Goal: Task Accomplishment & Management: Complete application form

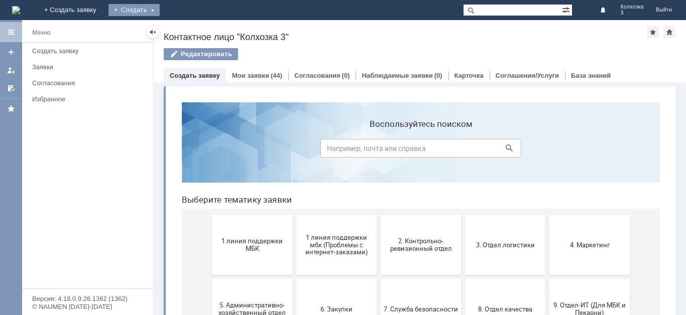
click at [160, 6] on div "Создать" at bounding box center [134, 10] width 51 height 12
click at [187, 29] on link "Заявка" at bounding box center [149, 30] width 76 height 12
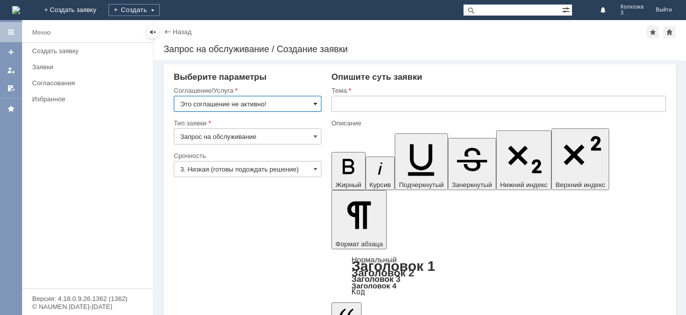
click at [313, 102] on span at bounding box center [315, 104] width 4 height 8
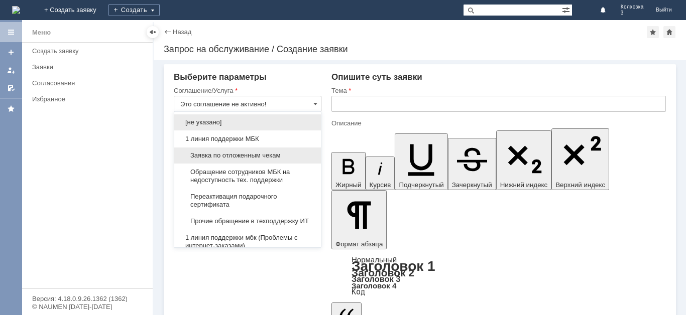
click at [288, 151] on div "Заявка по отложенным чекам" at bounding box center [247, 156] width 147 height 16
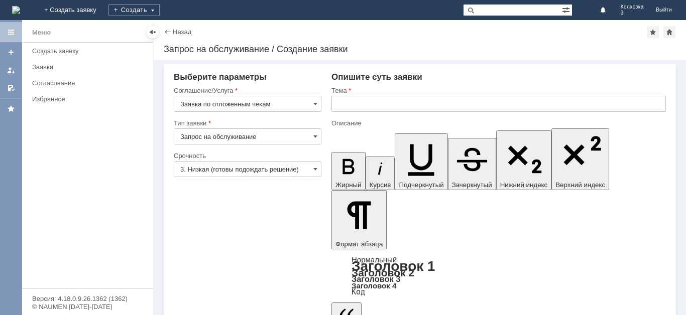
type input "Заявка по отложенным чекам"
click at [320, 167] on input "3. Низкая (готовы подождать решение)" at bounding box center [248, 169] width 148 height 16
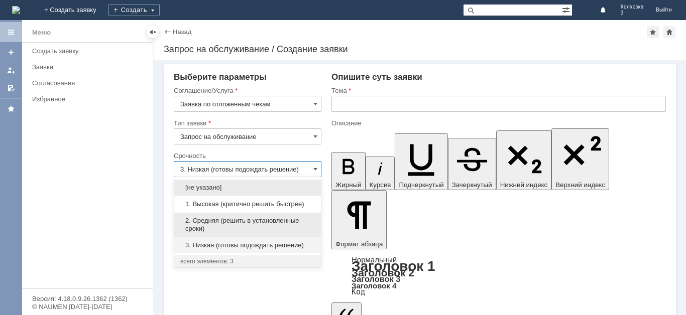
click at [259, 217] on div "2. Средняя (решить в установленные сроки)" at bounding box center [247, 225] width 147 height 24
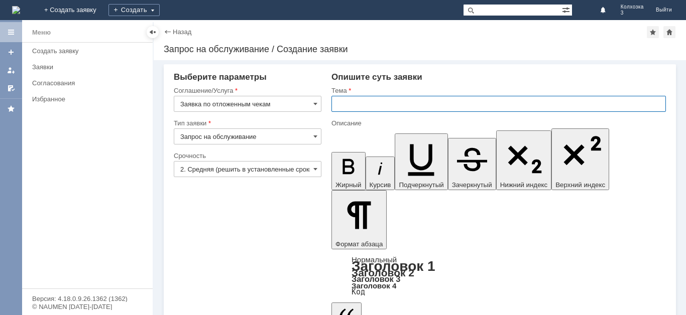
type input "2. Средняя (решить в установленные сроки)"
click at [373, 100] on input "text" at bounding box center [499, 104] width 335 height 16
type input "Отложенные чеки"
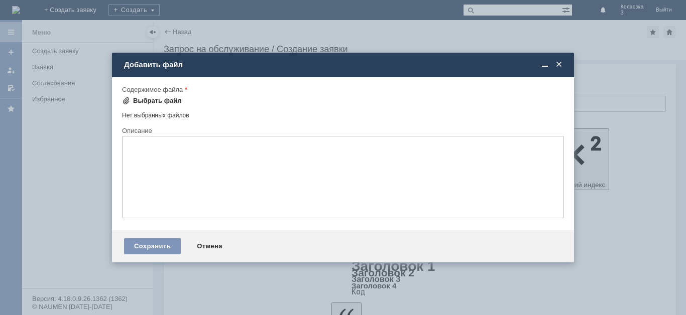
click at [126, 102] on span at bounding box center [126, 101] width 8 height 8
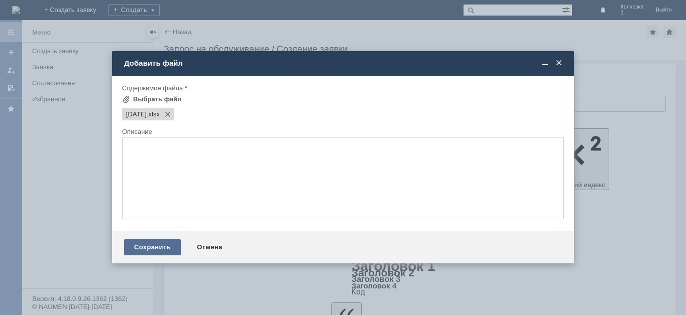
click at [166, 241] on div "Сохранить" at bounding box center [152, 248] width 57 height 16
